Goal: Task Accomplishment & Management: Manage account settings

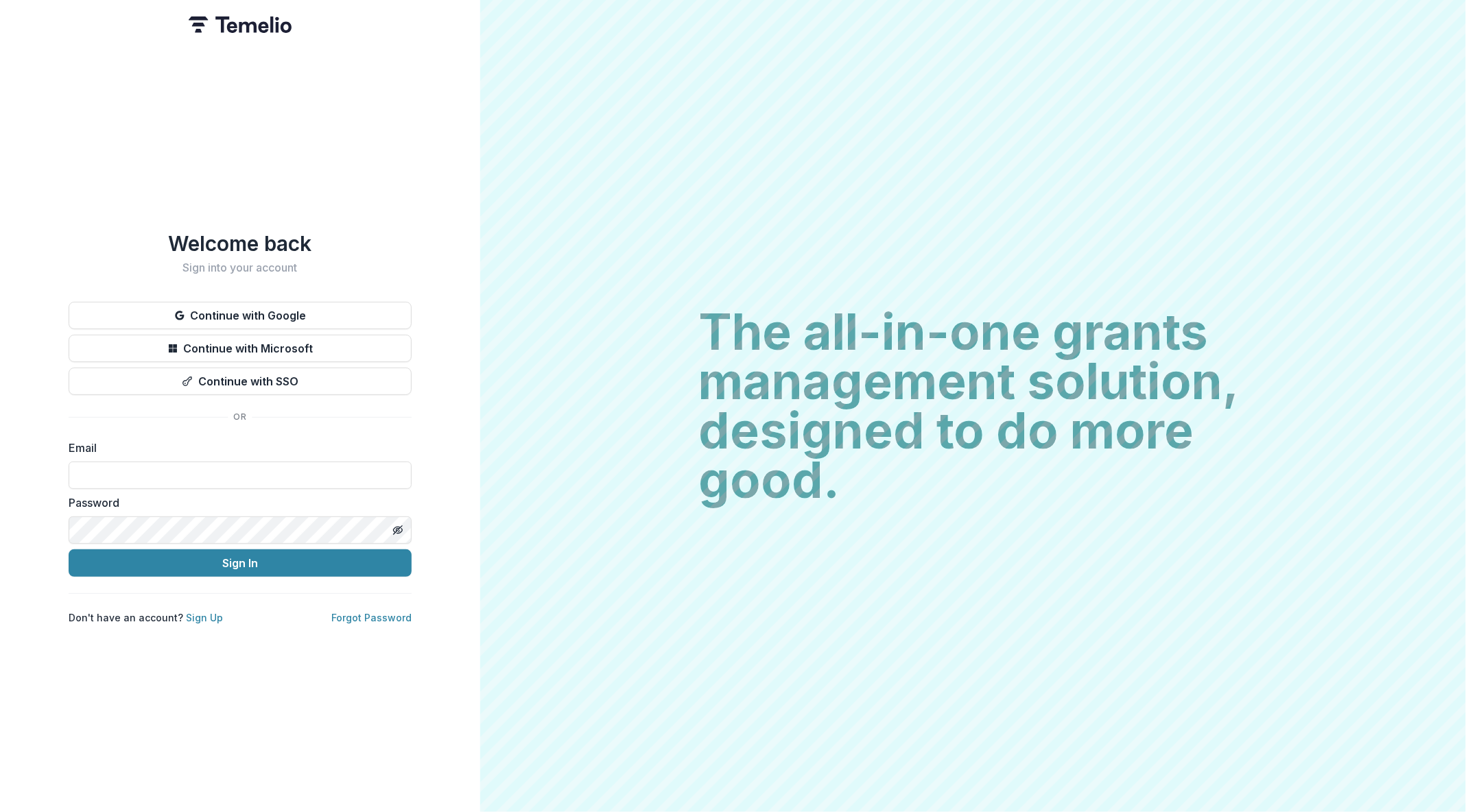
click at [239, 32] on img at bounding box center [241, 25] width 103 height 17
click at [221, 463] on input at bounding box center [240, 476] width 343 height 28
type input "**********"
click at [222, 558] on button "Sign In" at bounding box center [240, 564] width 343 height 28
